Goal: Information Seeking & Learning: Find specific fact

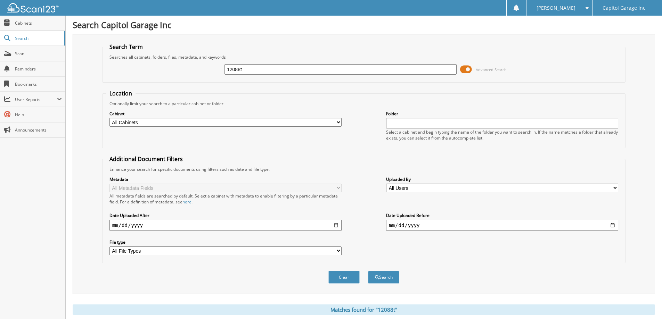
drag, startPoint x: 260, startPoint y: 69, endPoint x: 204, endPoint y: 74, distance: 56.1
click at [204, 74] on div "12088t Advanced Search" at bounding box center [364, 69] width 516 height 19
type input "12101t"
click at [368, 271] on button "Search" at bounding box center [383, 277] width 31 height 13
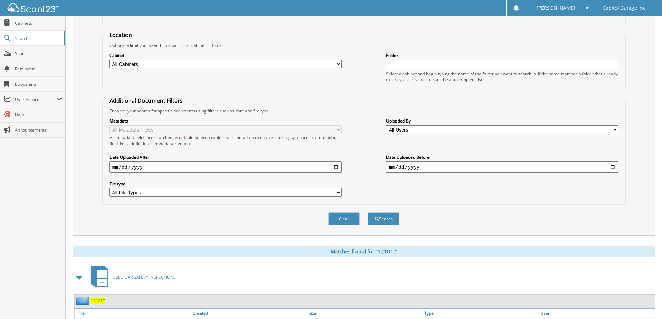
scroll to position [96, 0]
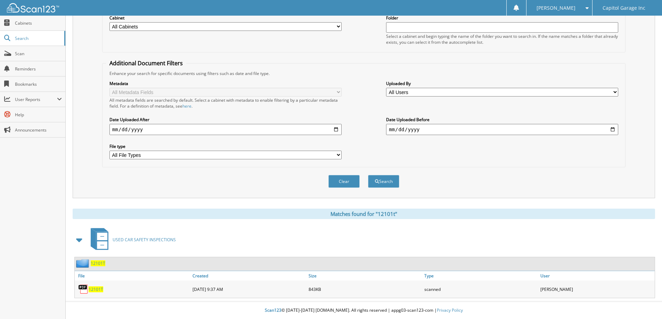
click at [93, 292] on span "12101T" at bounding box center [96, 290] width 15 height 6
click at [650, 87] on div "Search Term Searches all cabinets, folders, files, metadata, and keywords 12101…" at bounding box center [364, 68] width 582 height 260
click at [96, 289] on span "12101T" at bounding box center [96, 290] width 15 height 6
drag, startPoint x: 35, startPoint y: 188, endPoint x: 124, endPoint y: 95, distance: 128.8
click at [35, 188] on div "Close Cabinets Search Scan Reminders Bookmarks User Reports" at bounding box center [33, 168] width 66 height 304
